Goal: Information Seeking & Learning: Learn about a topic

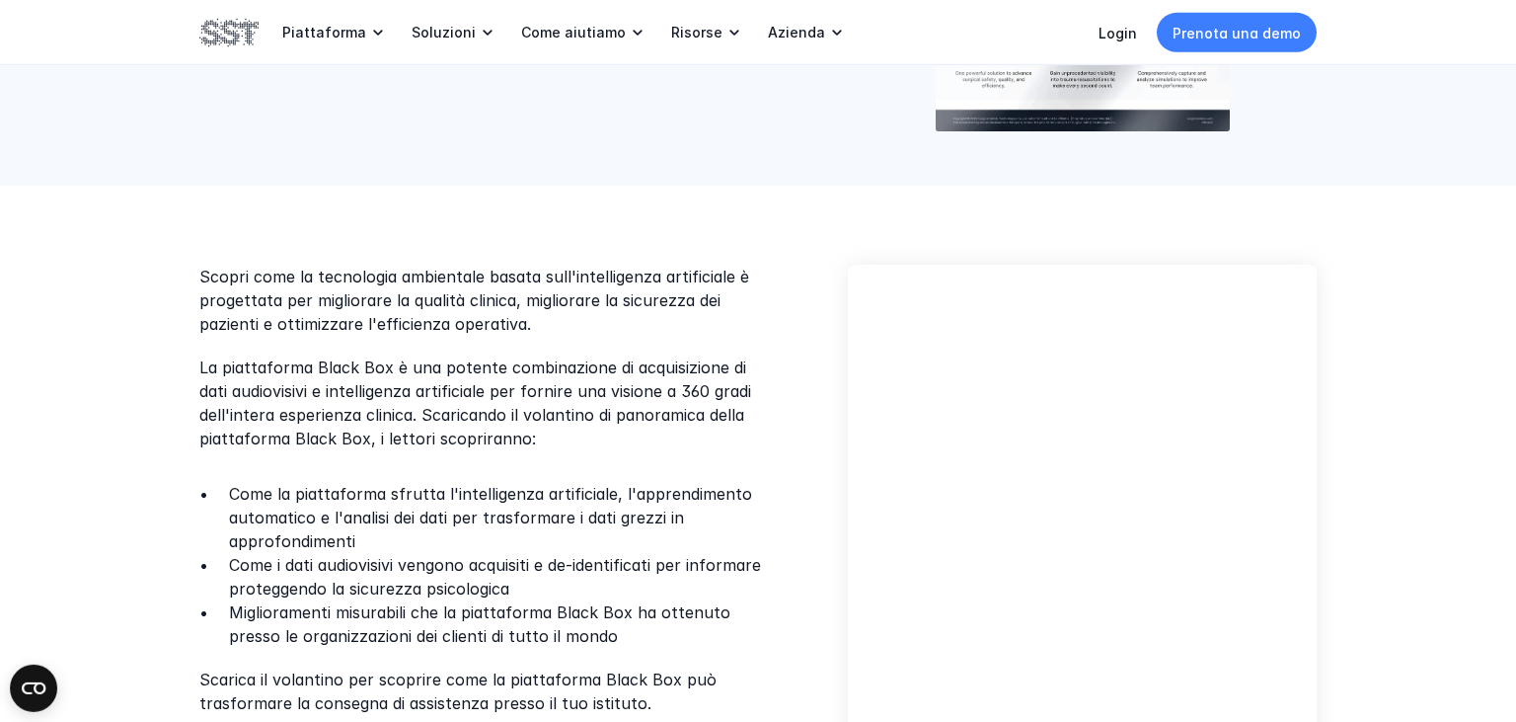
scroll to position [417, 0]
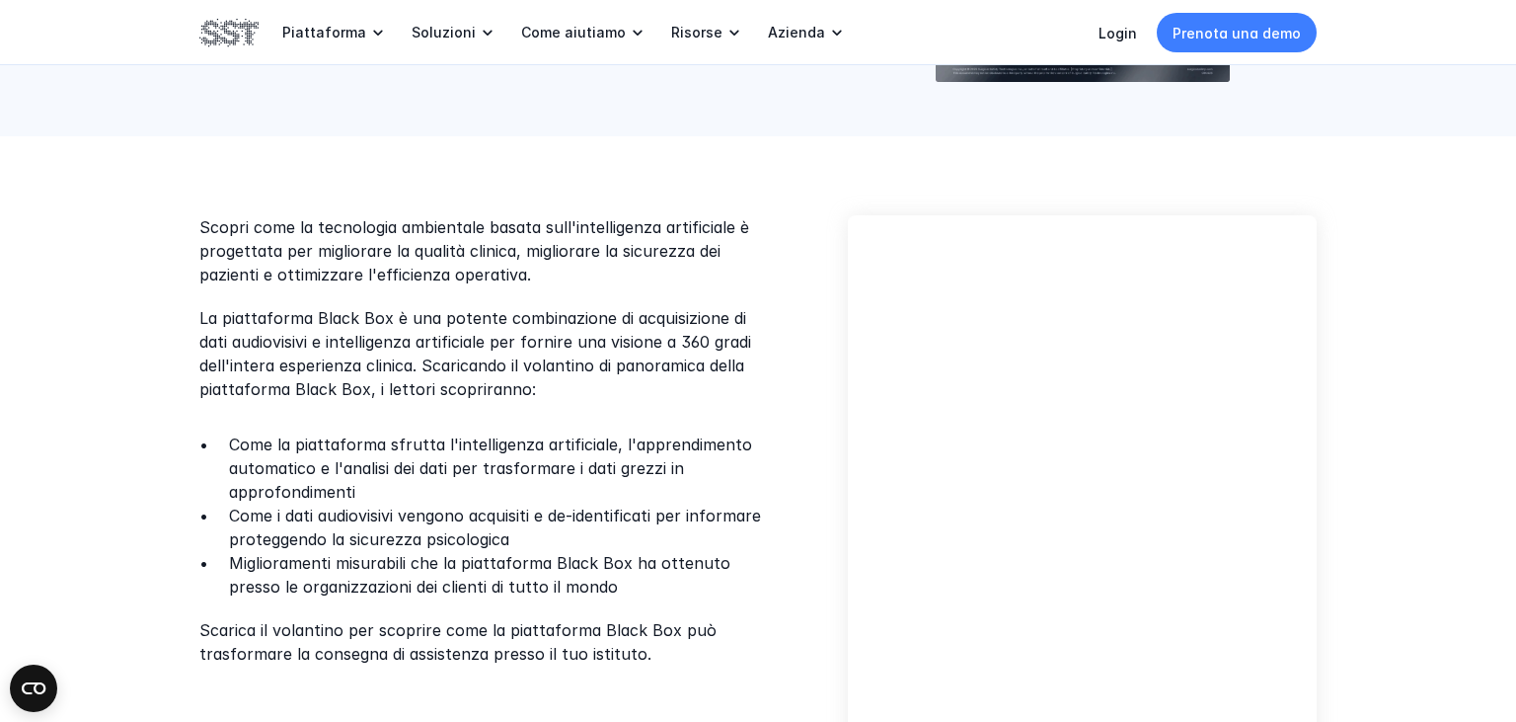
click at [355, 573] on p "Miglioramenti misurabili che la piattaforma Black Box ha ottenuto presso le org…" at bounding box center [499, 574] width 540 height 47
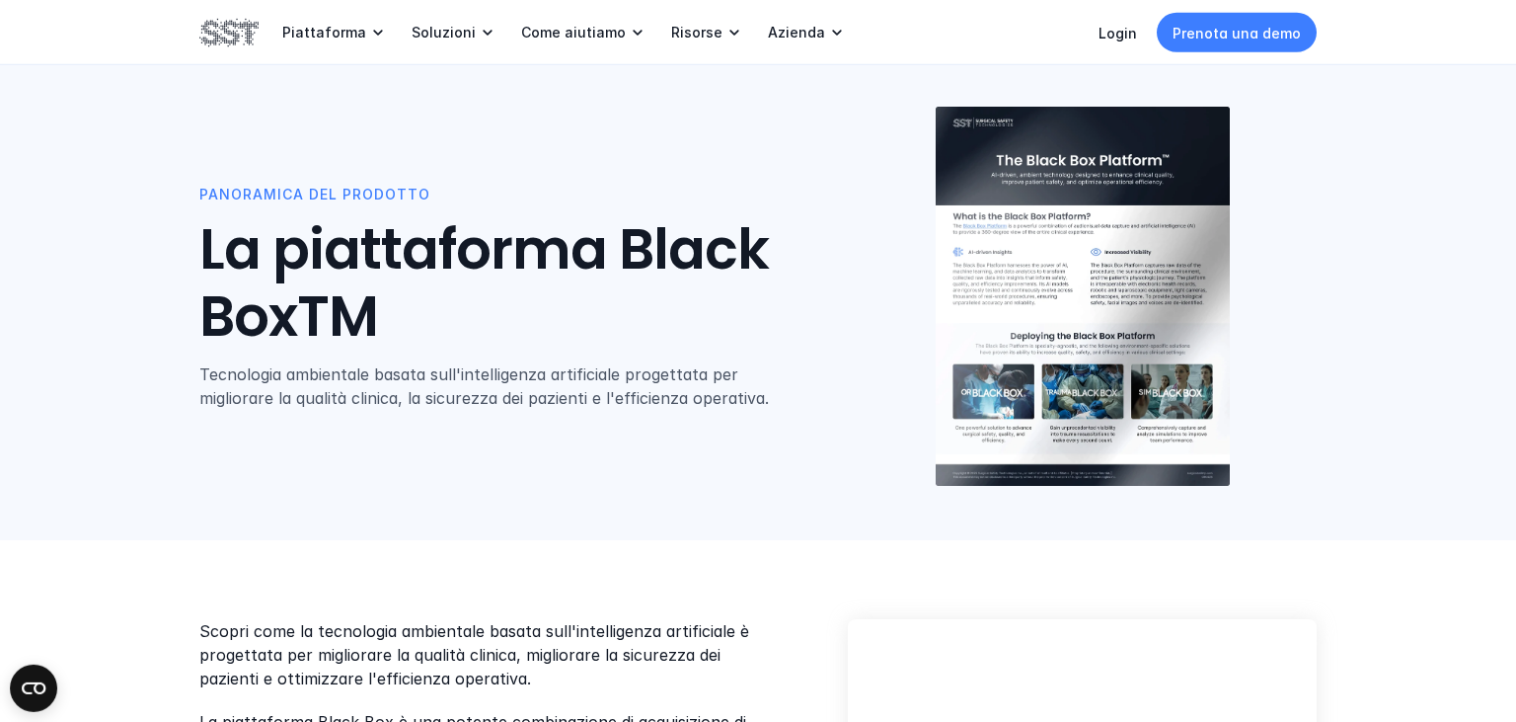
scroll to position [0, 0]
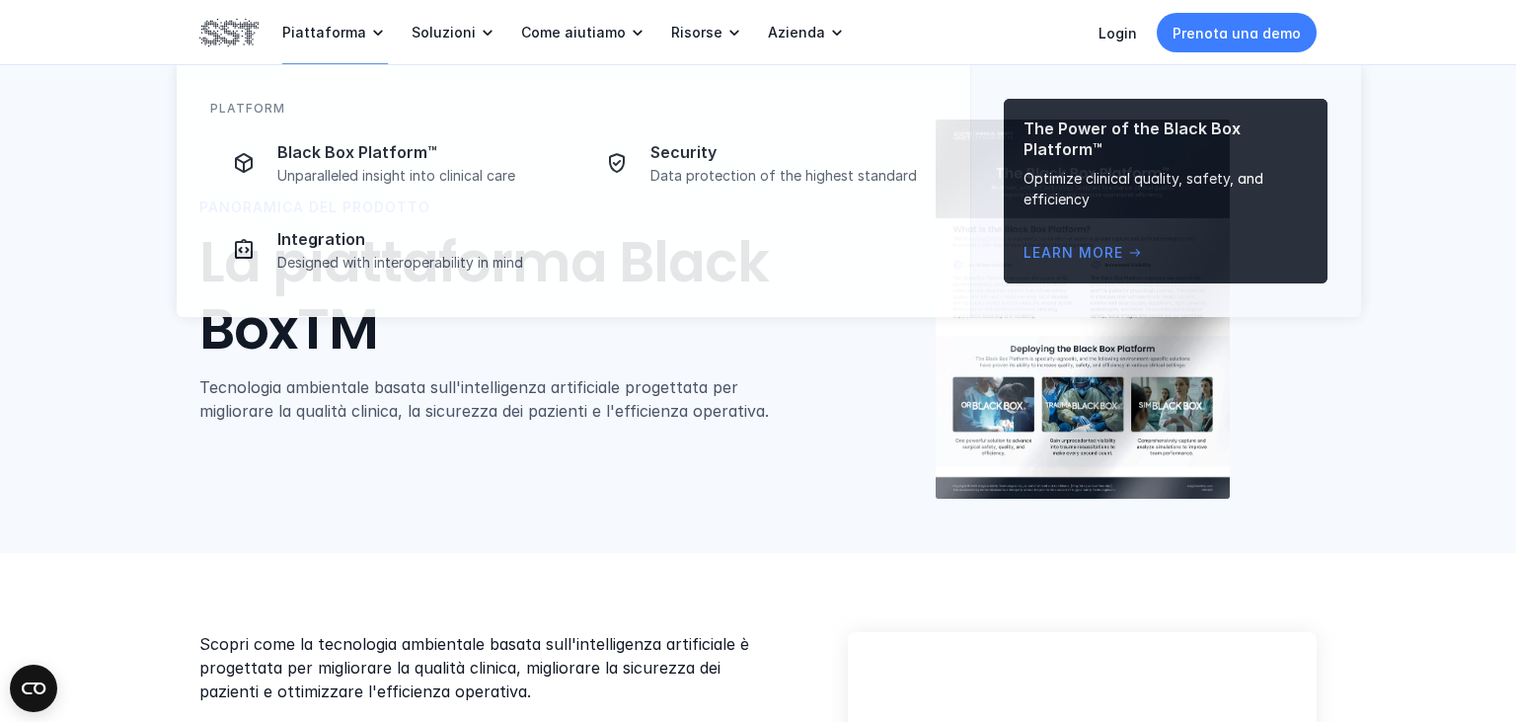
click at [368, 37] on icon at bounding box center [378, 33] width 20 height 20
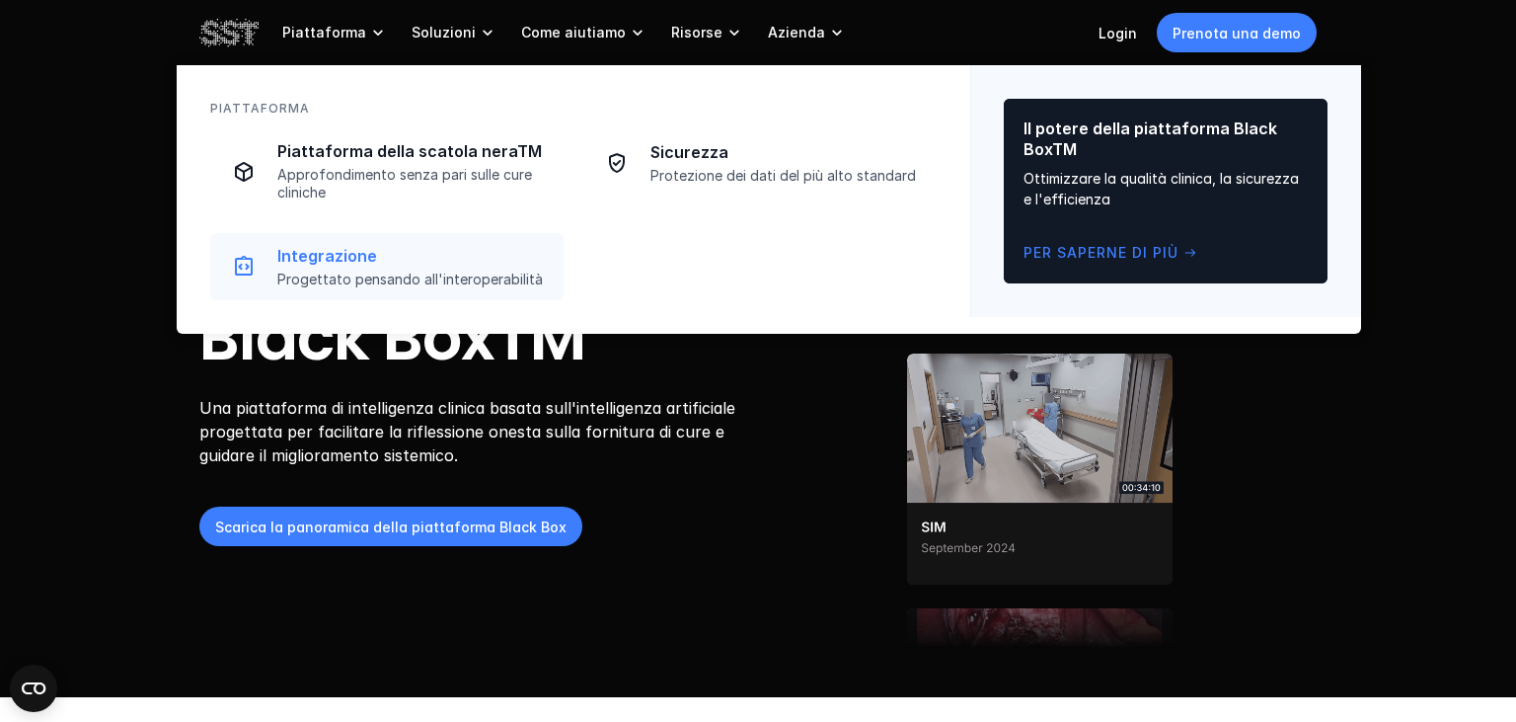
click at [391, 274] on p "Progettato pensando all'interoperabilità" at bounding box center [414, 280] width 274 height 18
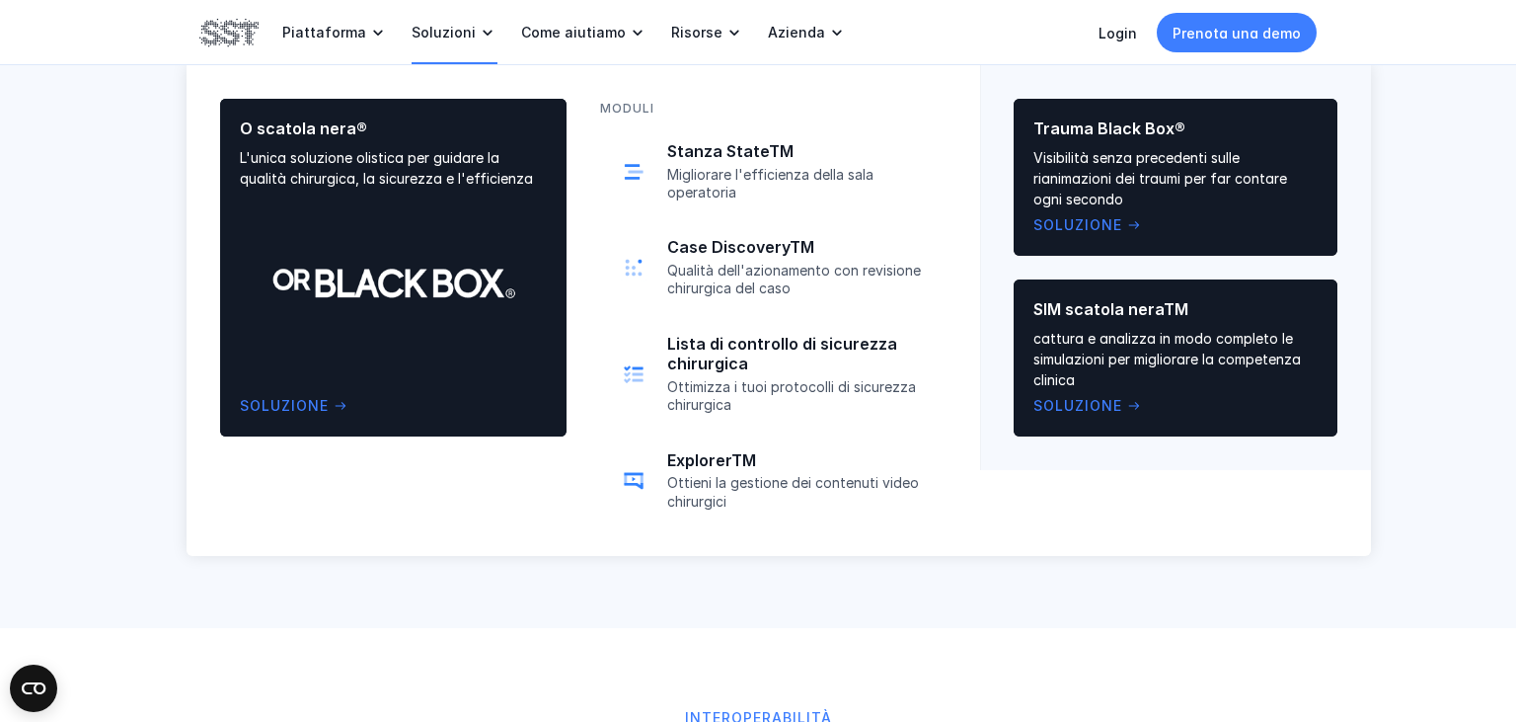
click at [440, 27] on p "Soluzioni" at bounding box center [444, 33] width 64 height 18
click at [697, 249] on p "Case DiscoveryTM" at bounding box center [801, 247] width 268 height 21
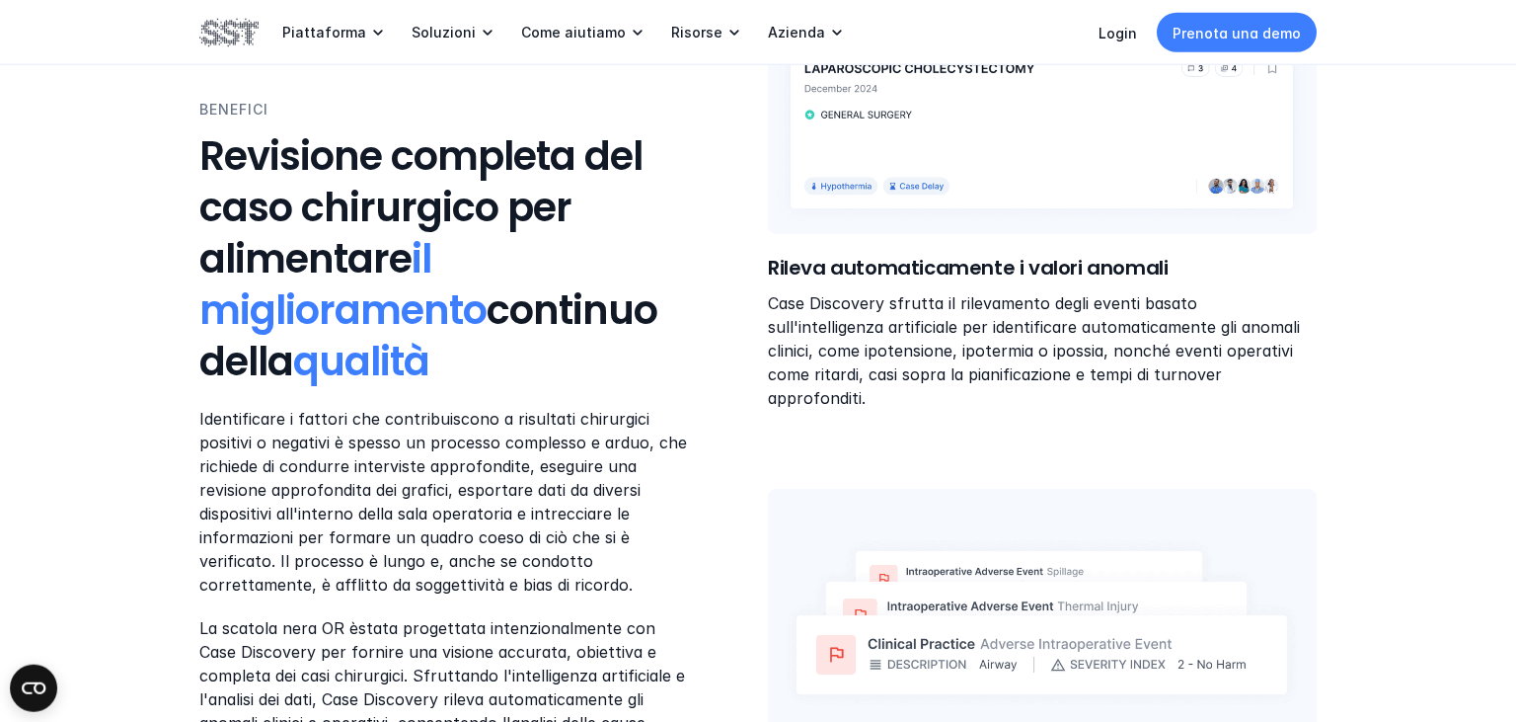
scroll to position [1043, 0]
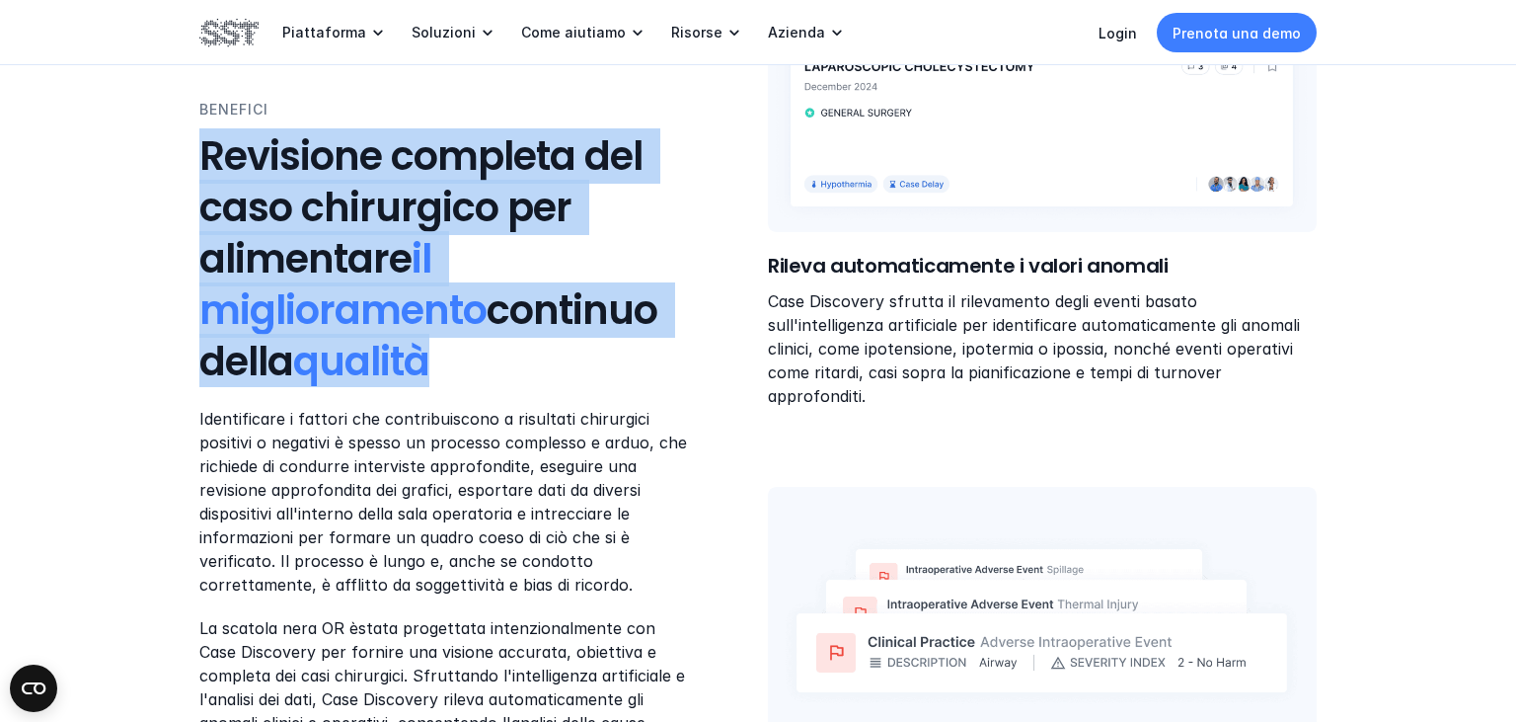
drag, startPoint x: 202, startPoint y: 156, endPoint x: 542, endPoint y: 372, distance: 402.6
click at [542, 372] on h3 "Revisione completa del caso chirurgico per alimentare il miglioramento continuo…" at bounding box center [446, 258] width 494 height 257
copy h3 "Revisione completa del caso chirurgico per alimentare il miglioramento continuo…"
click at [450, 521] on p "Identificare i fattori che contribuiscono a risultati chirurgici positivi o neg…" at bounding box center [446, 502] width 494 height 190
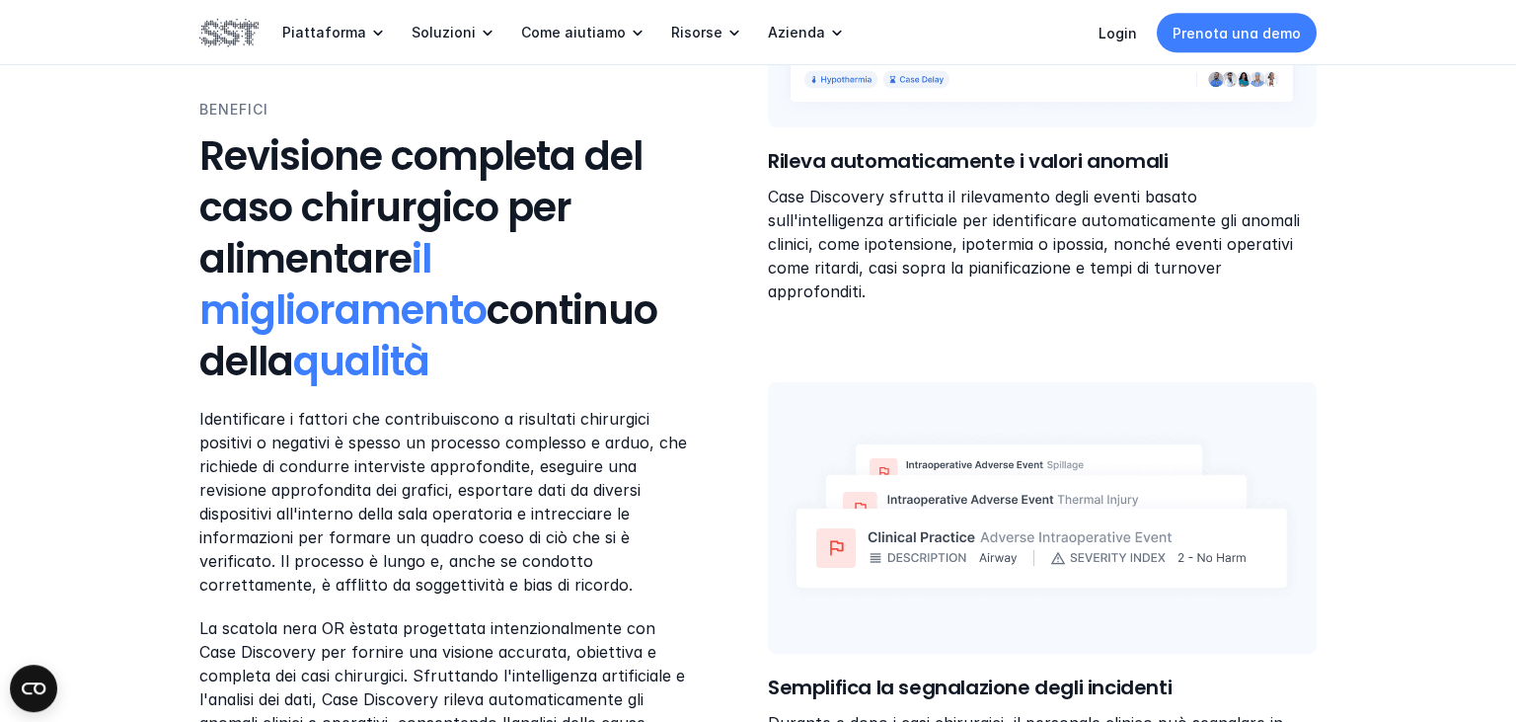
scroll to position [1251, 0]
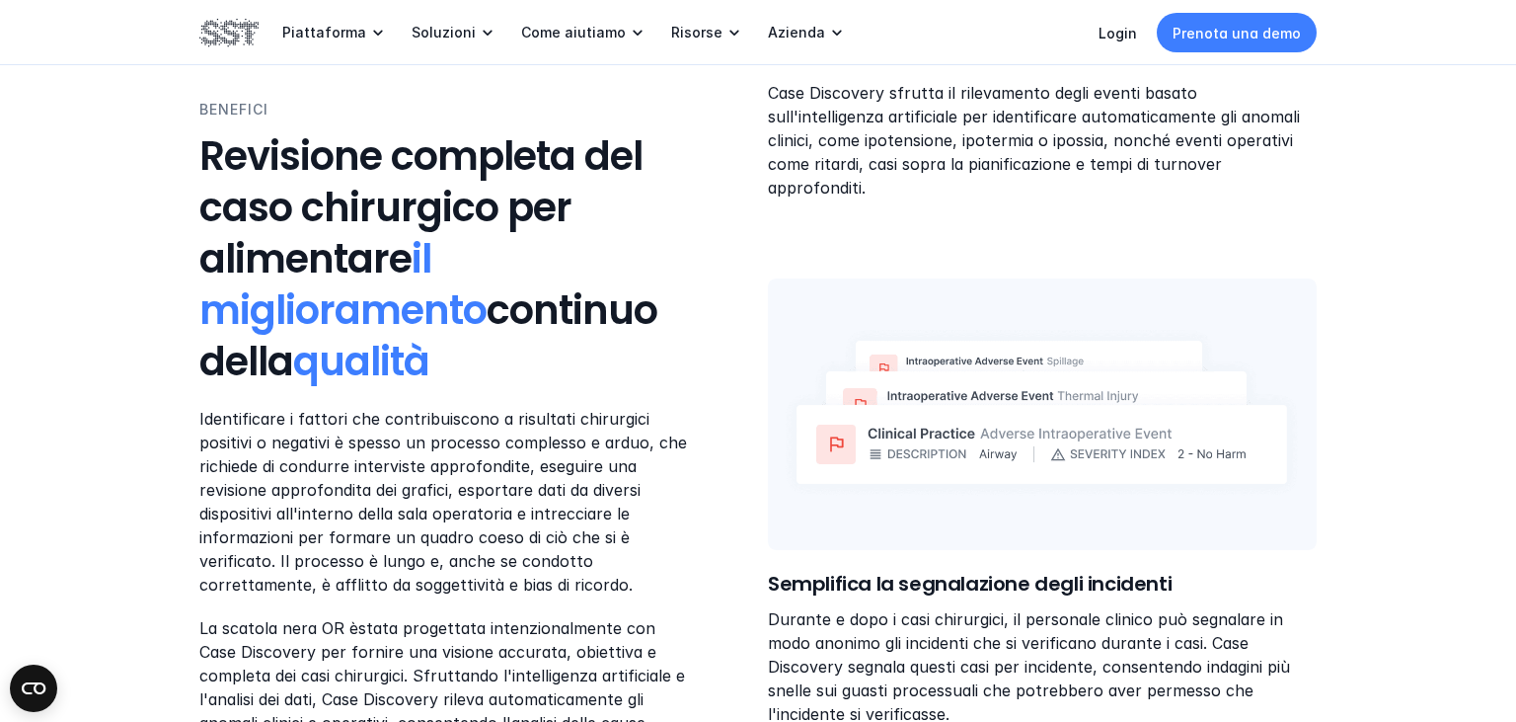
click at [353, 632] on link "La scatola nera OR è" at bounding box center [278, 628] width 159 height 20
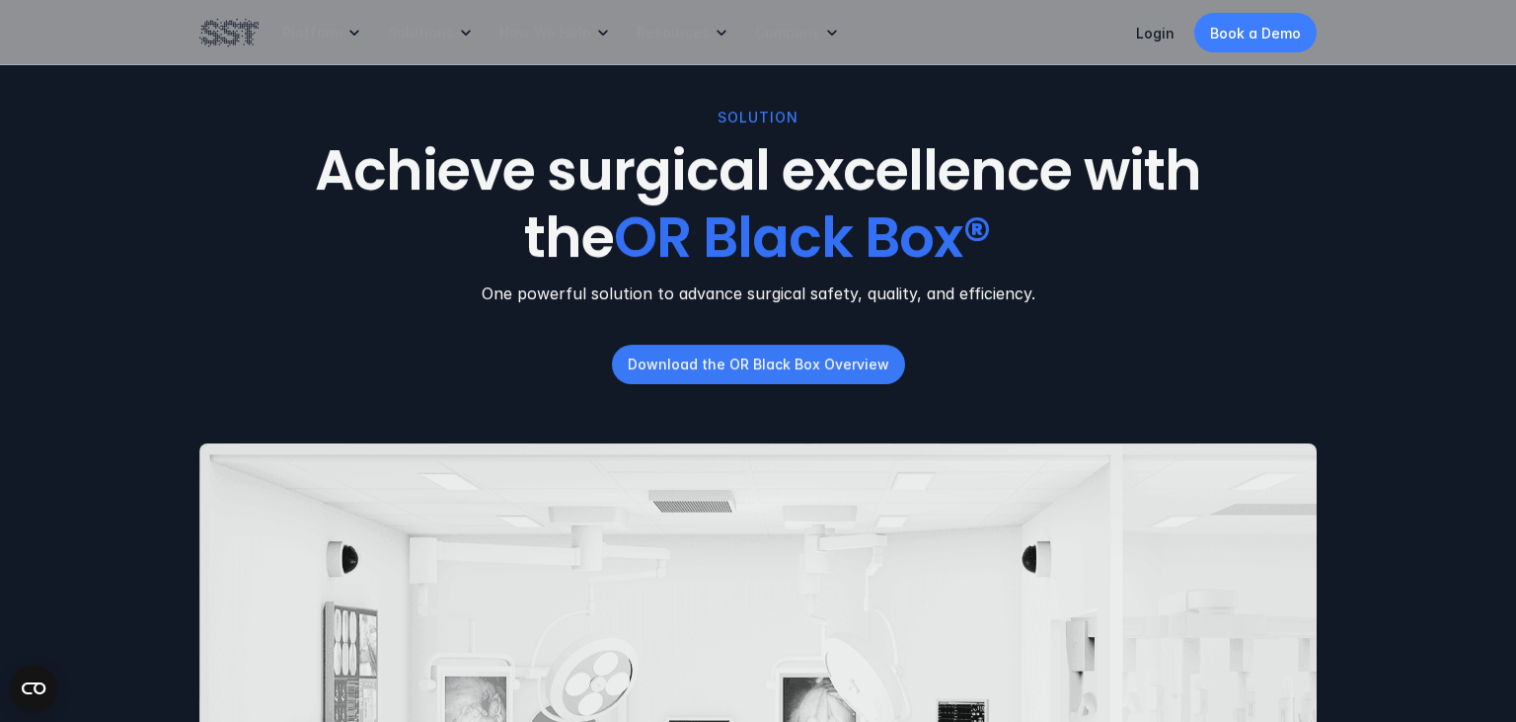
scroll to position [104, 0]
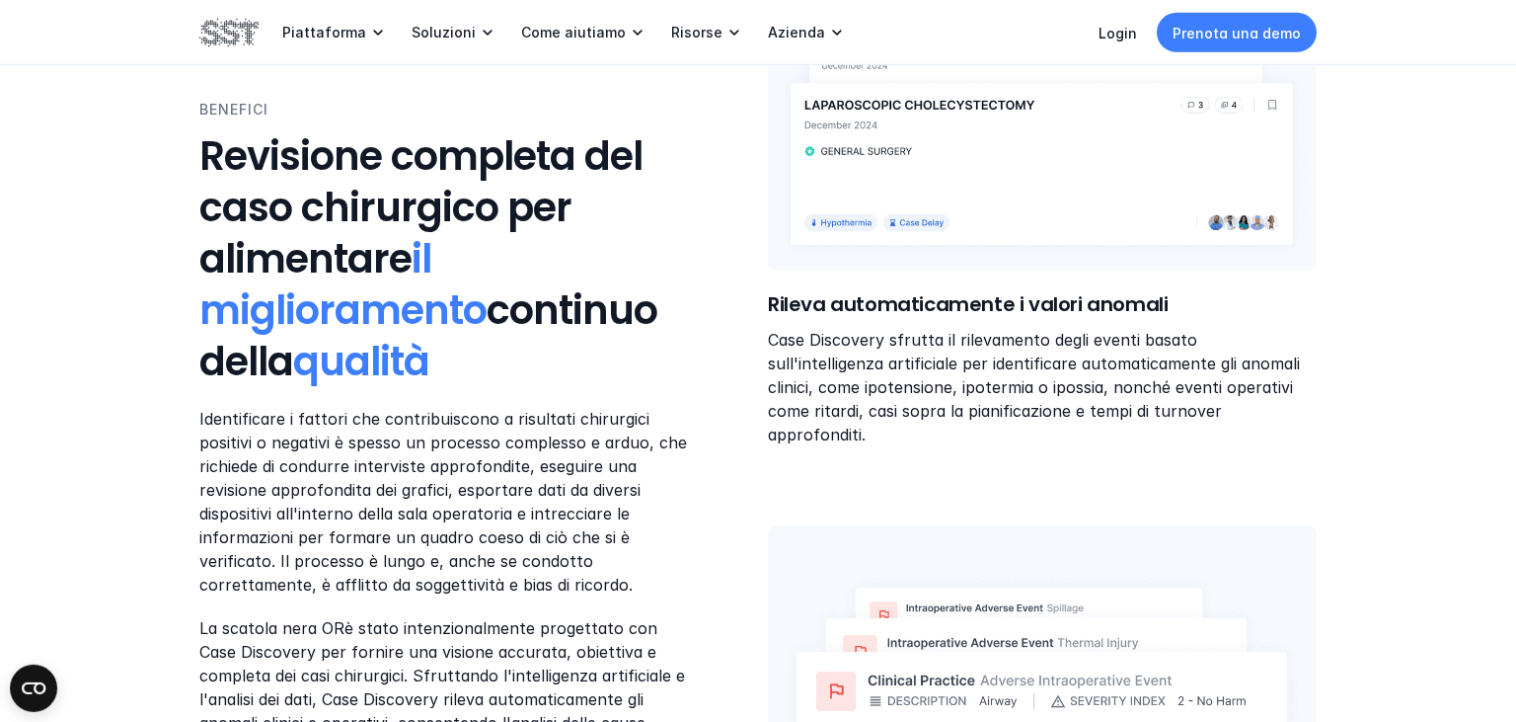
scroll to position [974, 0]
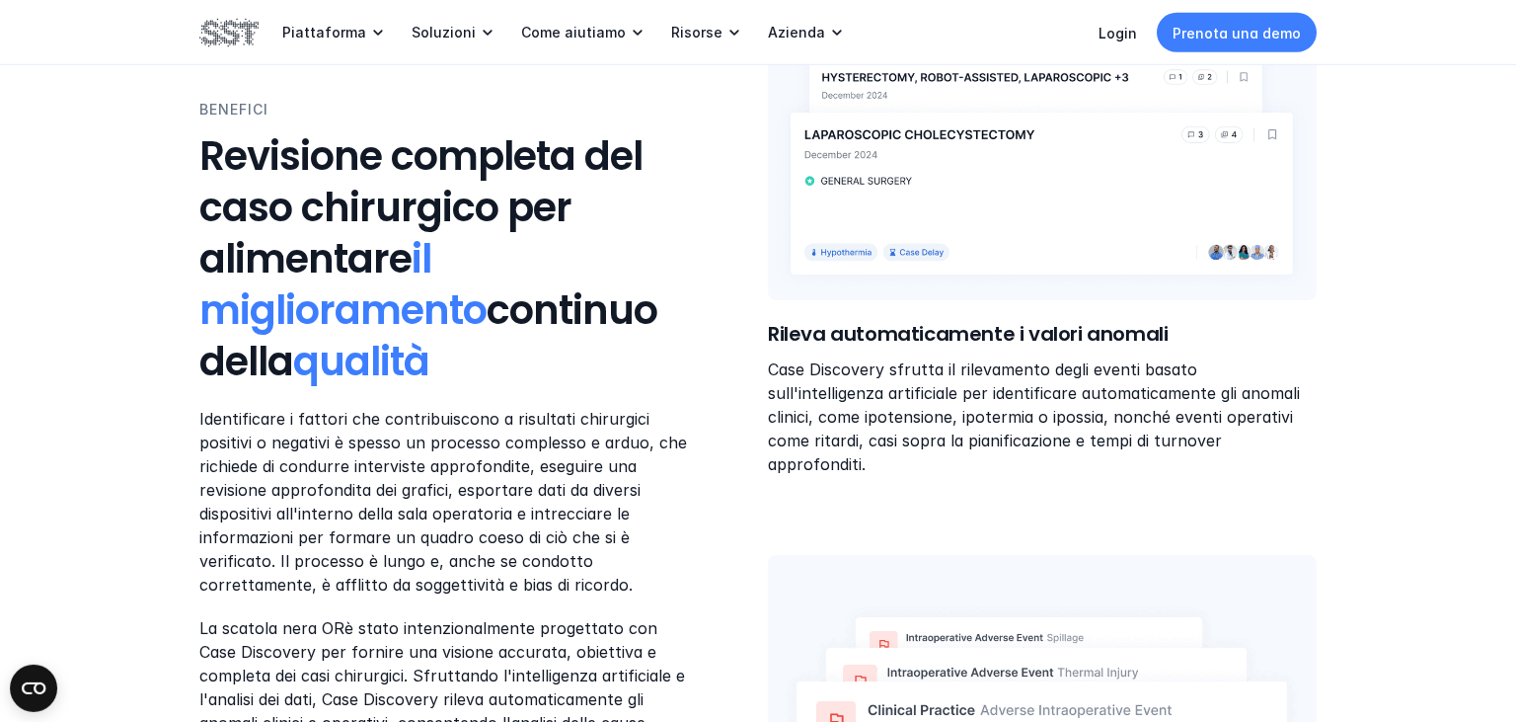
click at [504, 368] on h3 "Revisione completa del caso chirurgico per alimentare il miglioramento continuo…" at bounding box center [446, 258] width 494 height 257
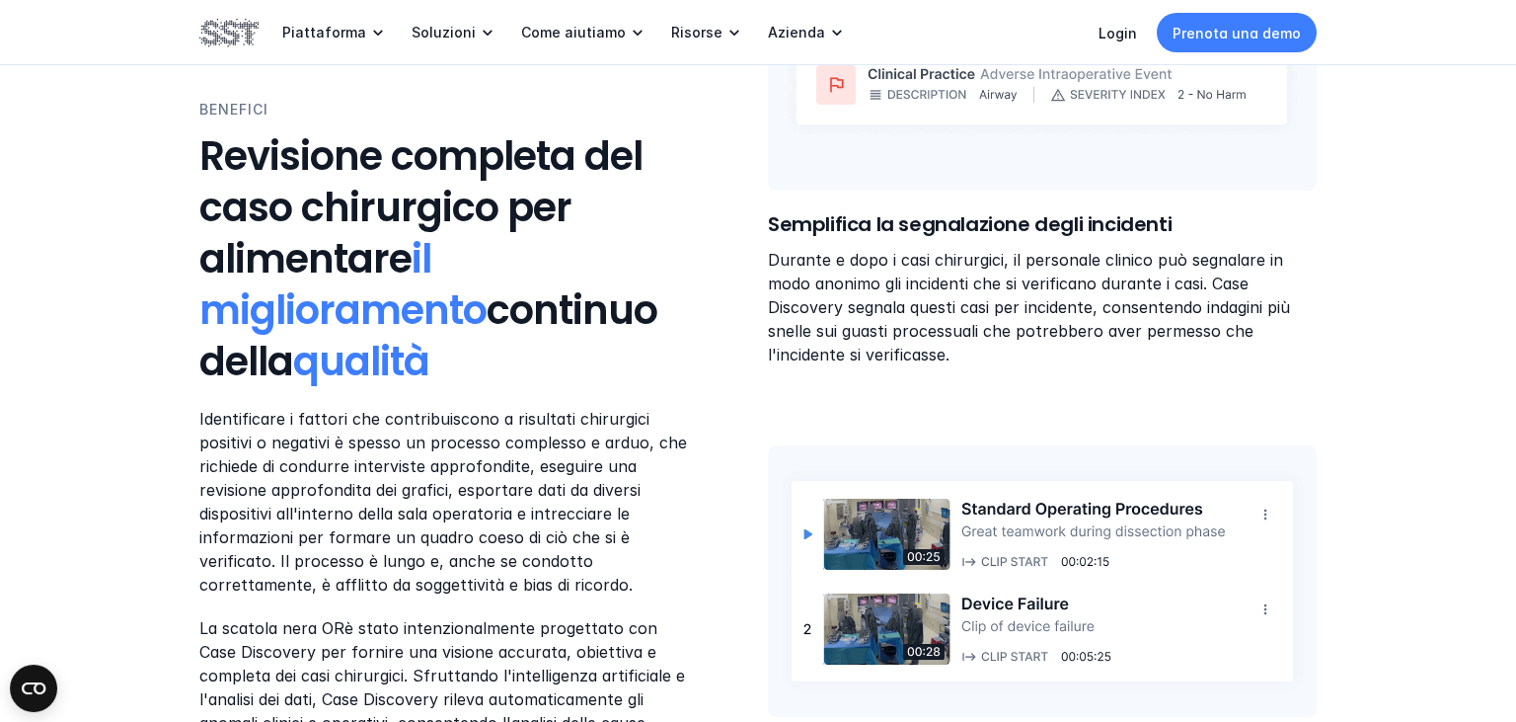
scroll to position [1651, 0]
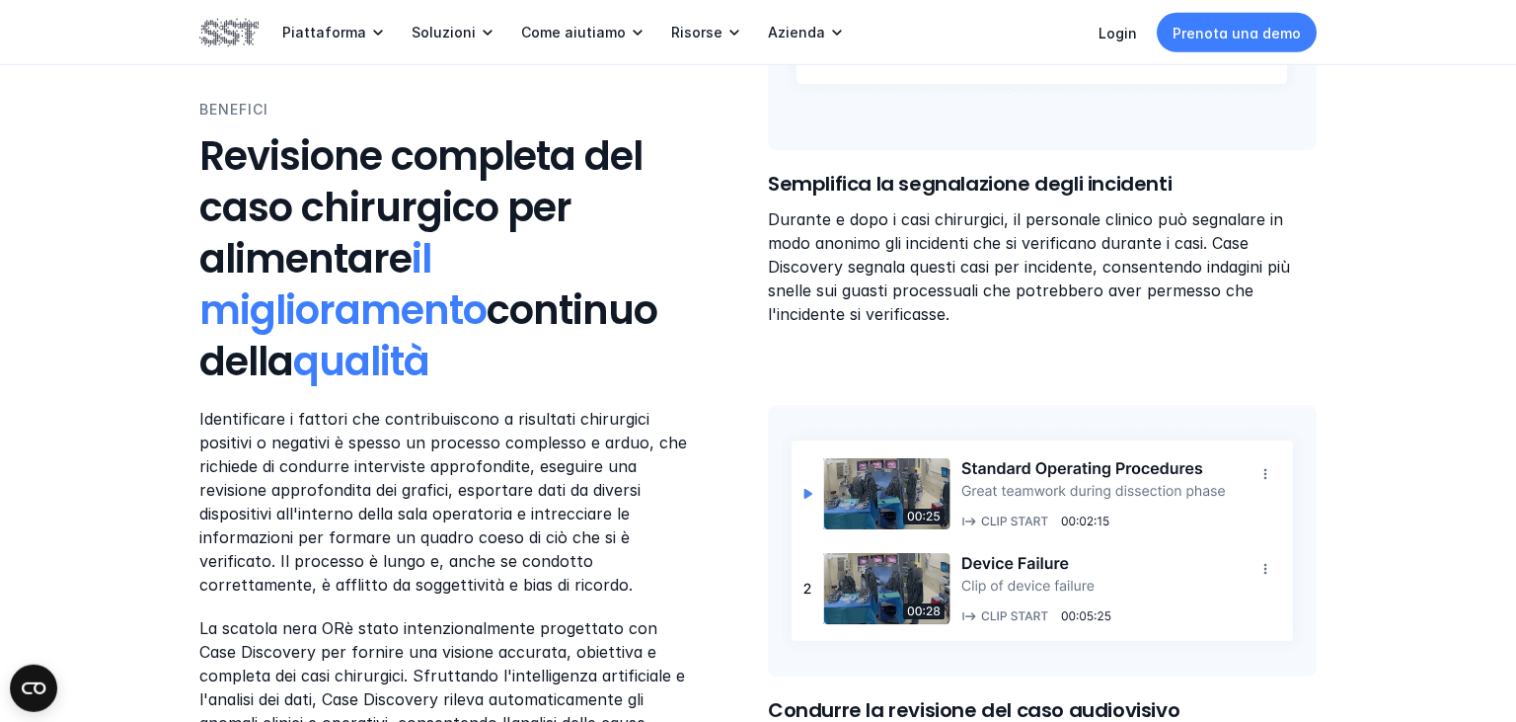
click at [398, 547] on p "Identificare i fattori che contribuiscono a risultati chirurgici positivi o neg…" at bounding box center [446, 502] width 494 height 190
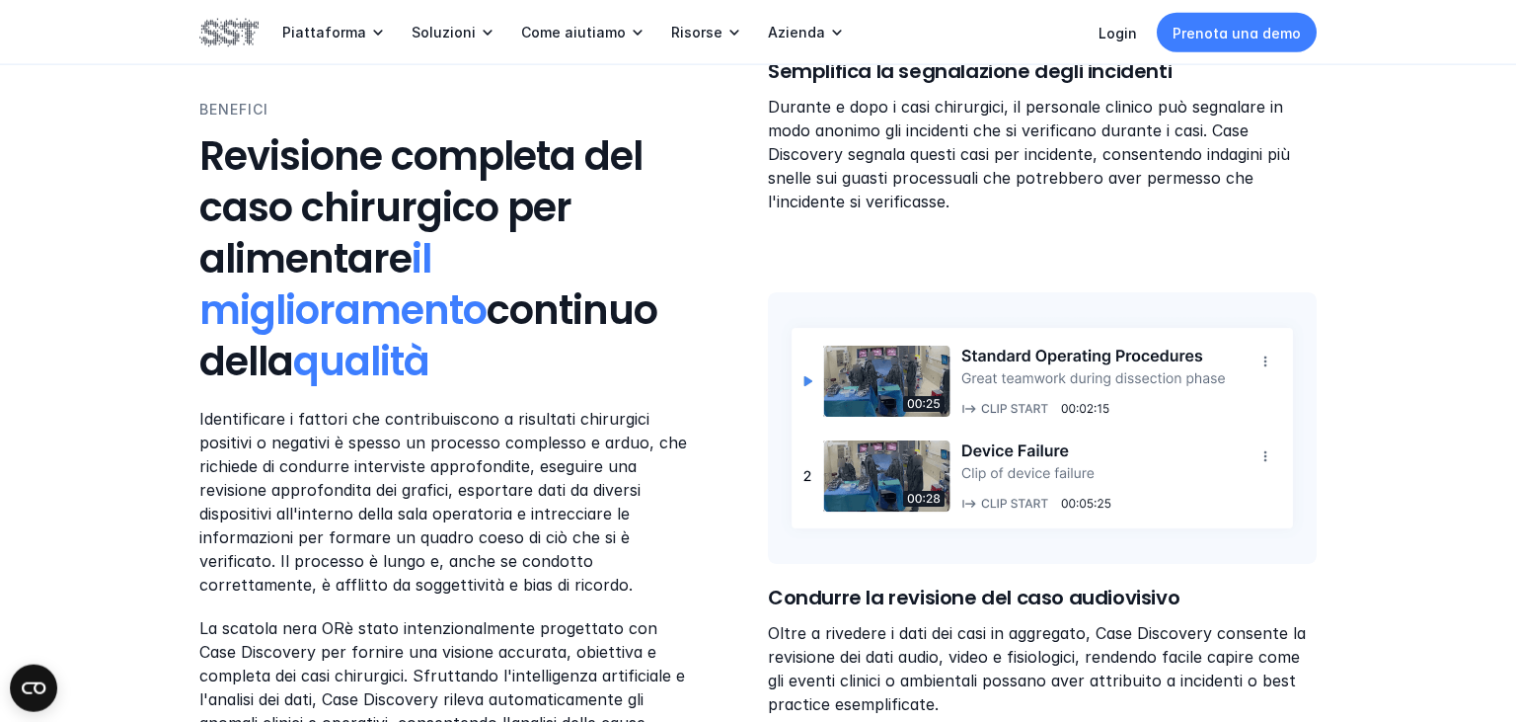
scroll to position [1859, 0]
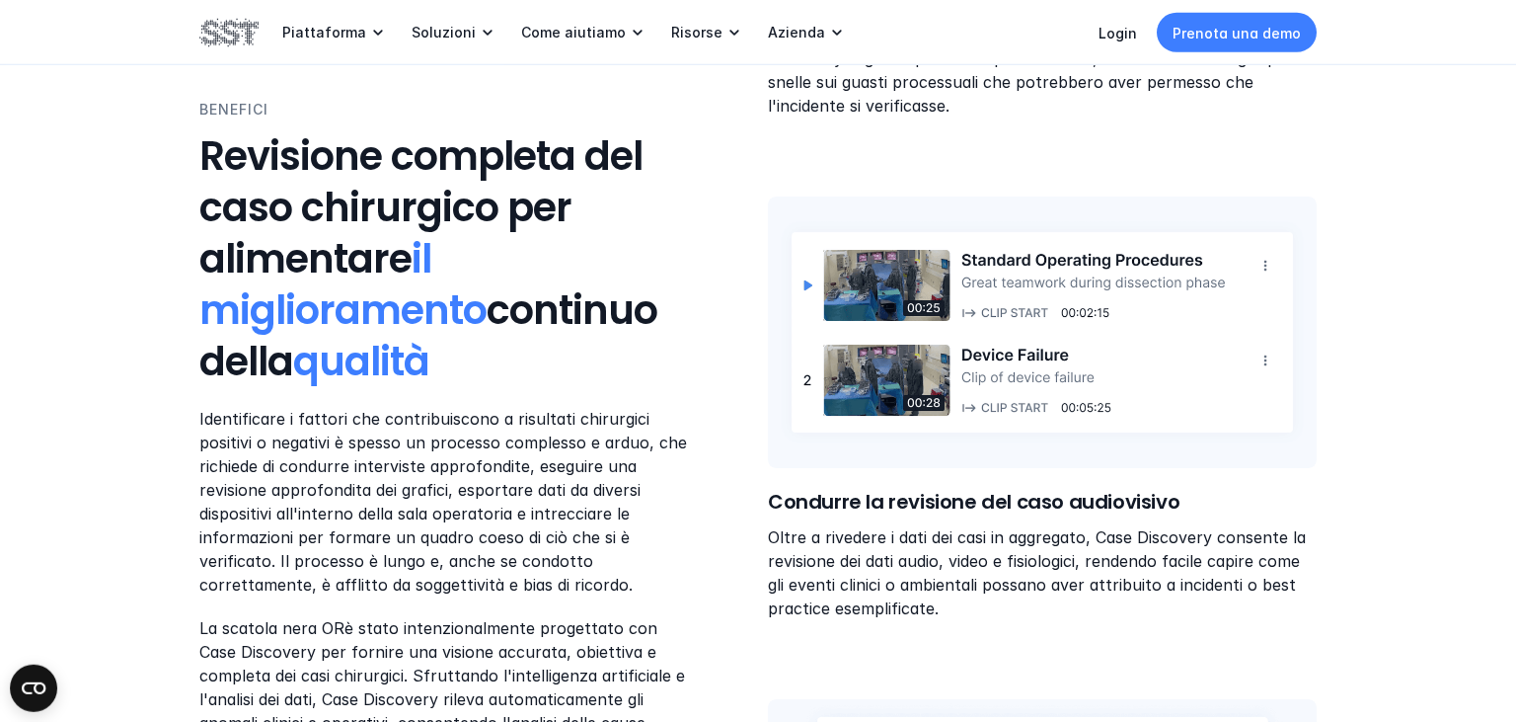
click at [602, 700] on p "La scatola nera OR è stato intenzionalmente progettato con Case Discovery per f…" at bounding box center [446, 687] width 494 height 142
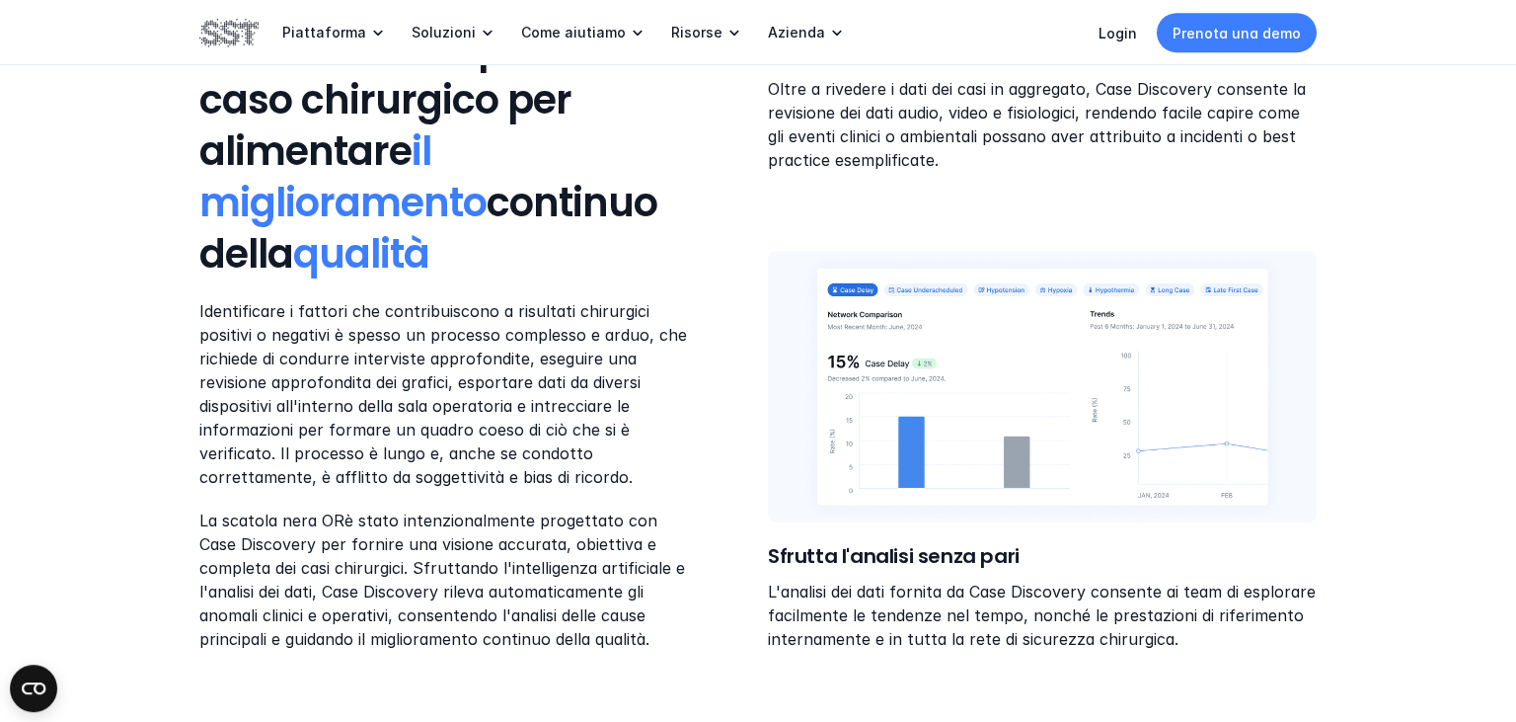
scroll to position [2276, 0]
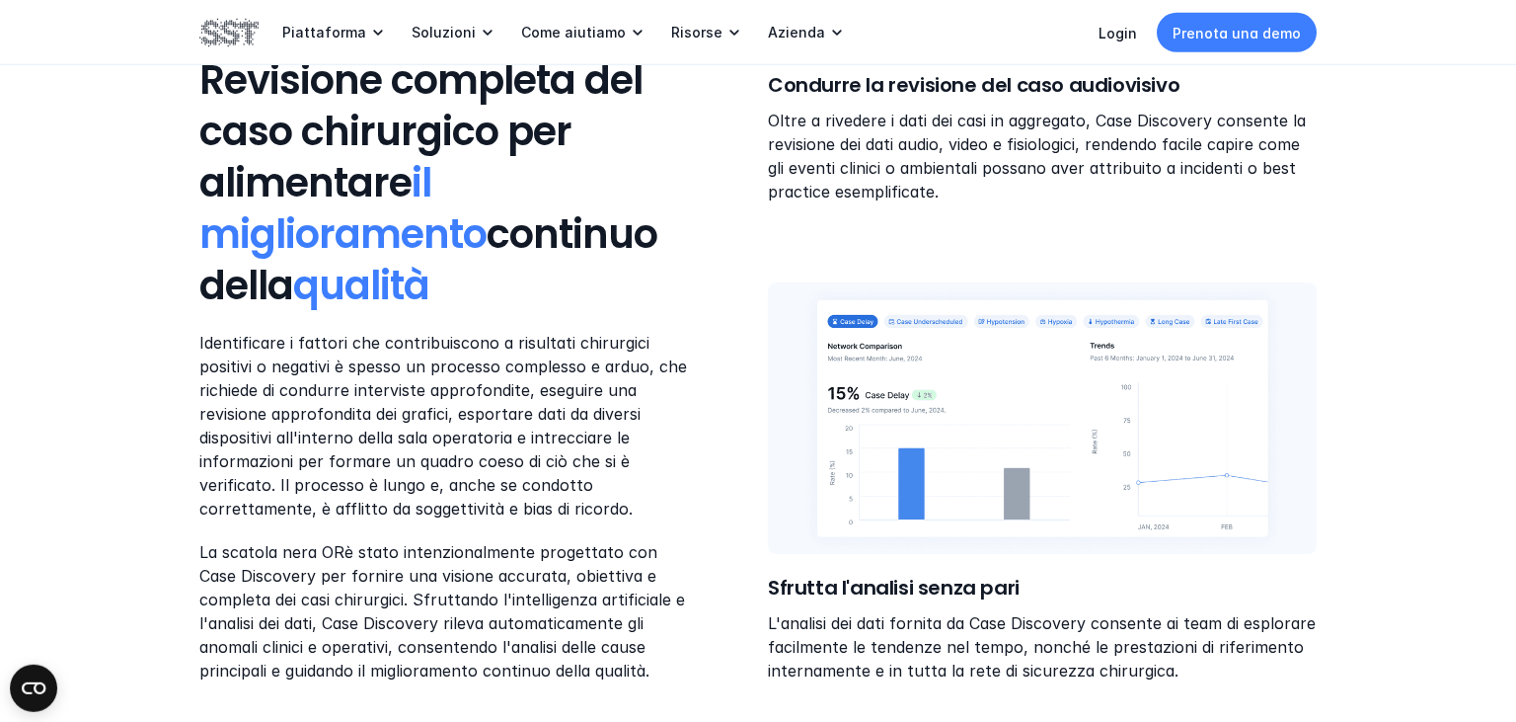
drag, startPoint x: 578, startPoint y: 651, endPoint x: 527, endPoint y: 639, distance: 51.7
click at [527, 639] on p "La scatola nera OR è stato intenzionalmente progettato con Case Discovery per f…" at bounding box center [446, 611] width 494 height 142
drag, startPoint x: 575, startPoint y: 649, endPoint x: 194, endPoint y: 530, distance: 398.1
click at [199, 530] on div "BENEFICI Revisione completa del caso chirurgico per alimentare il miglioramento…" at bounding box center [473, 352] width 549 height 659
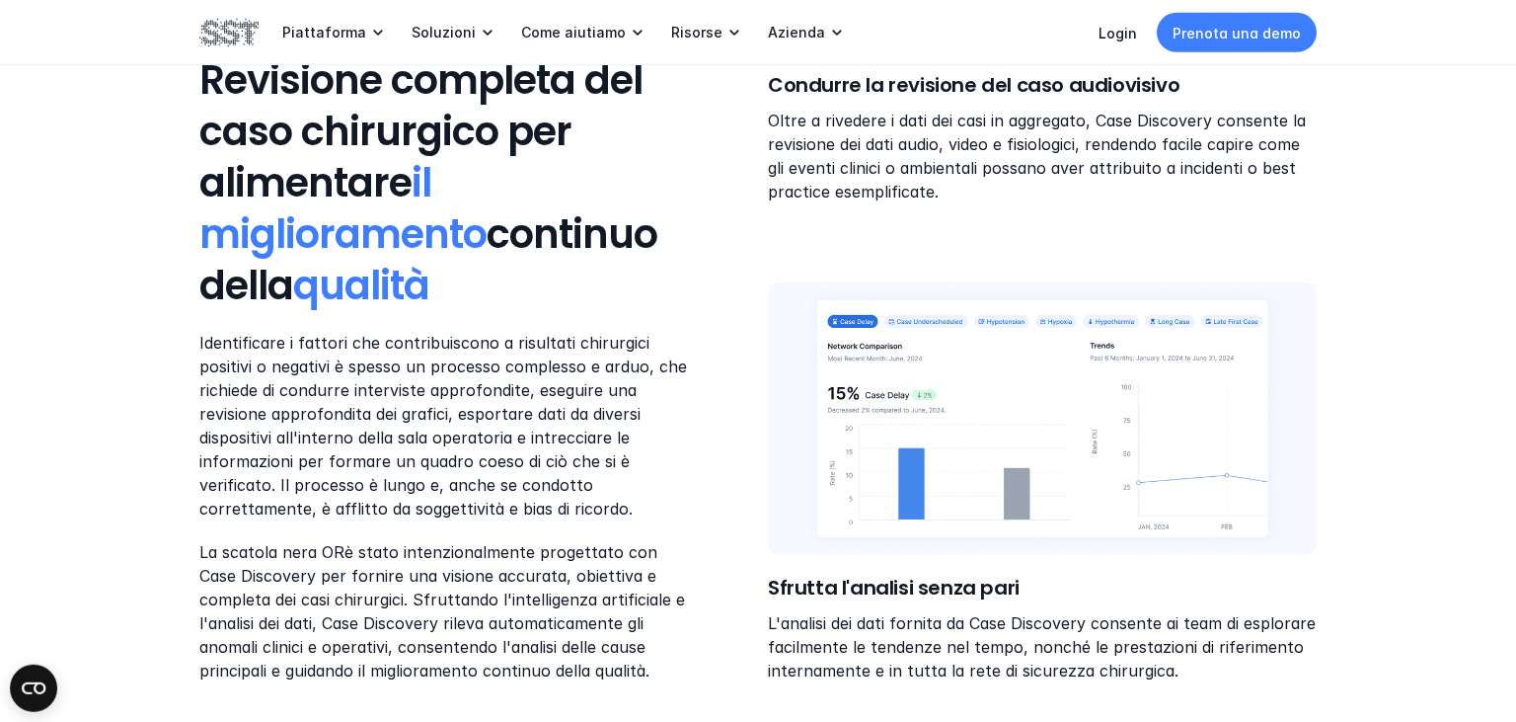
copy p "La scatola nera OR è stato intenzionalmente progettato con Case Discovery per f…"
